Goal: Transaction & Acquisition: Purchase product/service

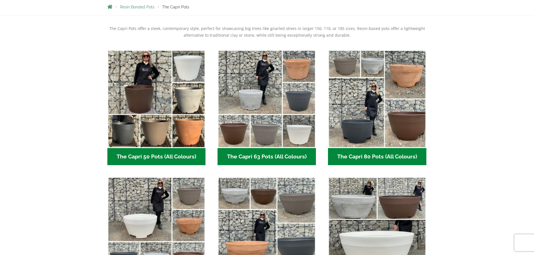
scroll to position [168, 0]
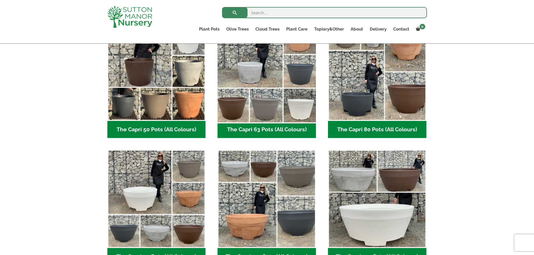
click at [263, 93] on img "Visit product category The Capri 63 Pots (All Colours)" at bounding box center [266, 71] width 103 height 103
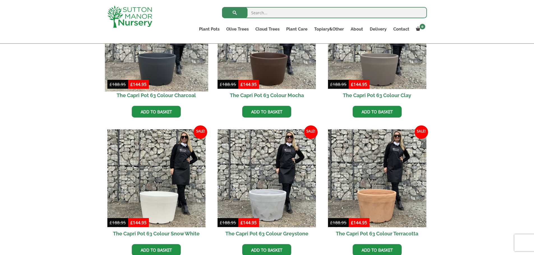
click at [169, 70] on img at bounding box center [156, 39] width 103 height 103
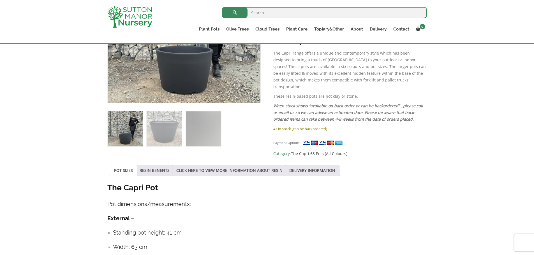
scroll to position [84, 0]
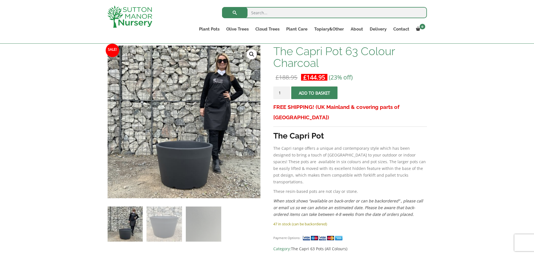
click at [314, 93] on span "submit" at bounding box center [314, 93] width 0 height 0
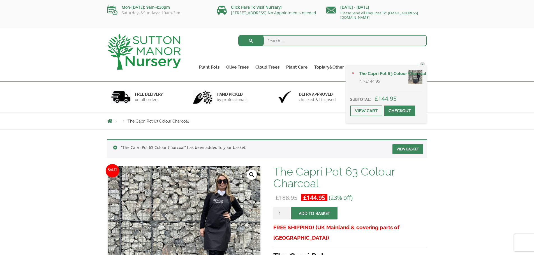
click at [422, 64] on span "1" at bounding box center [423, 65] width 6 height 6
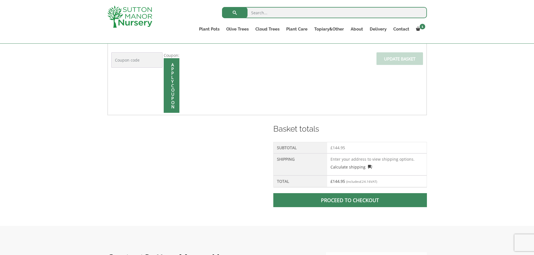
scroll to position [252, 0]
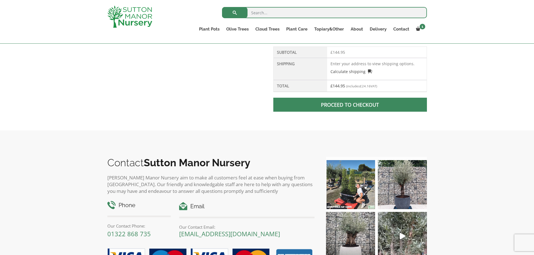
click at [350, 105] on span at bounding box center [350, 105] width 0 height 0
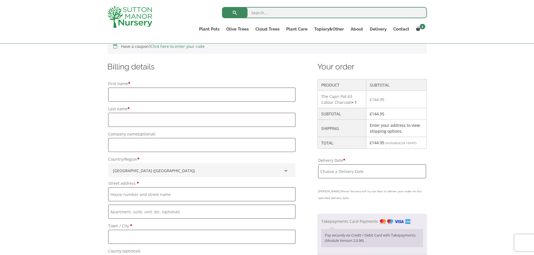
scroll to position [122, 0]
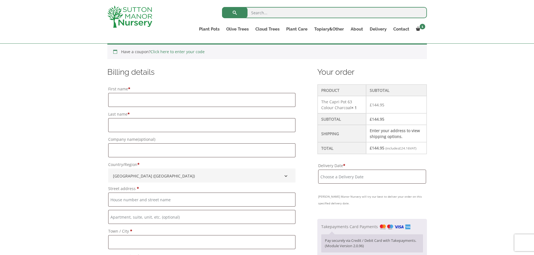
click at [340, 172] on input "Delivery Date *" at bounding box center [372, 177] width 108 height 14
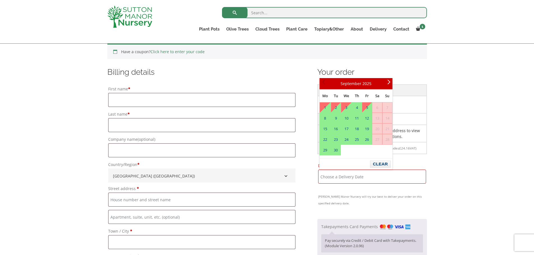
click at [325, 83] on span "Prev" at bounding box center [324, 84] width 4 height 4
click at [324, 83] on span "Prev" at bounding box center [324, 84] width 4 height 4
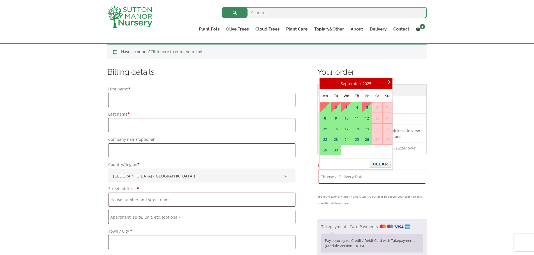
click at [324, 83] on span "Prev" at bounding box center [324, 84] width 4 height 4
click at [389, 82] on span "Next" at bounding box center [387, 84] width 4 height 4
click at [320, 82] on link "Prev" at bounding box center [325, 84] width 10 height 10
click at [321, 81] on link "Prev" at bounding box center [325, 84] width 10 height 10
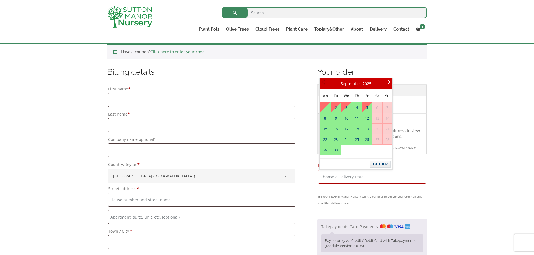
click at [321, 81] on link "Prev" at bounding box center [325, 84] width 10 height 10
